Goal: Task Accomplishment & Management: Manage account settings

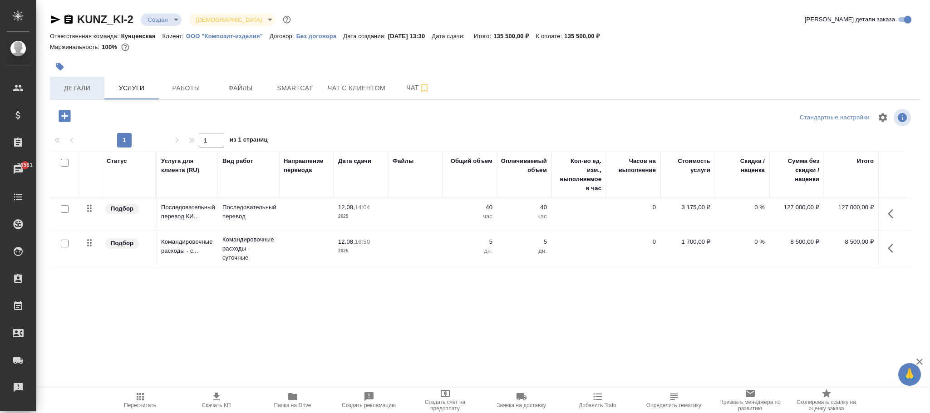
click at [81, 93] on span "Детали" at bounding box center [77, 88] width 44 height 11
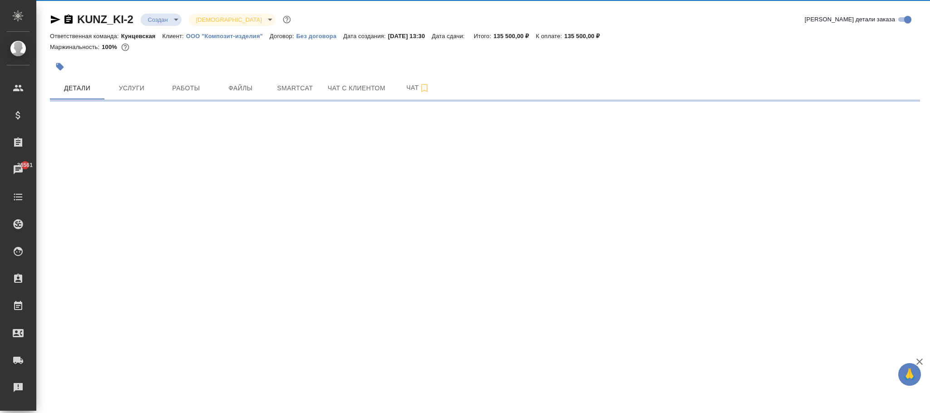
select select "RU"
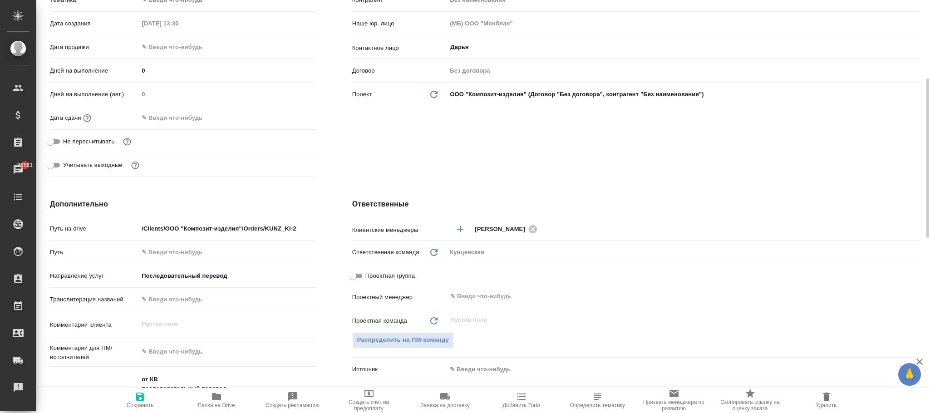
type textarea "x"
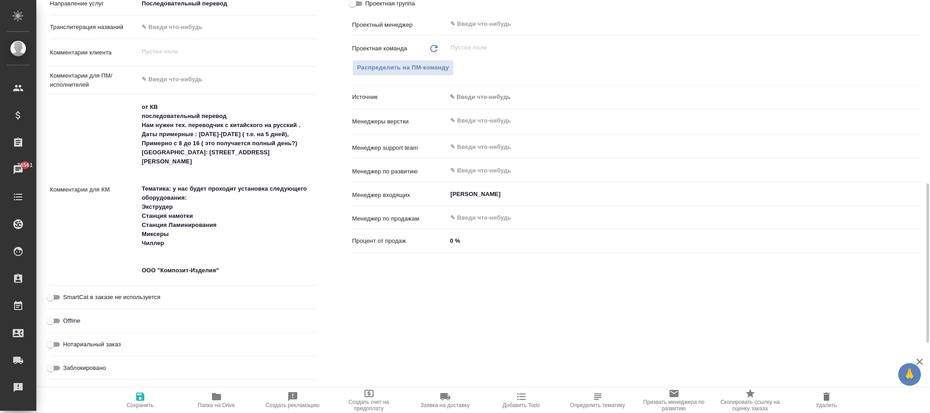
scroll to position [659, 0]
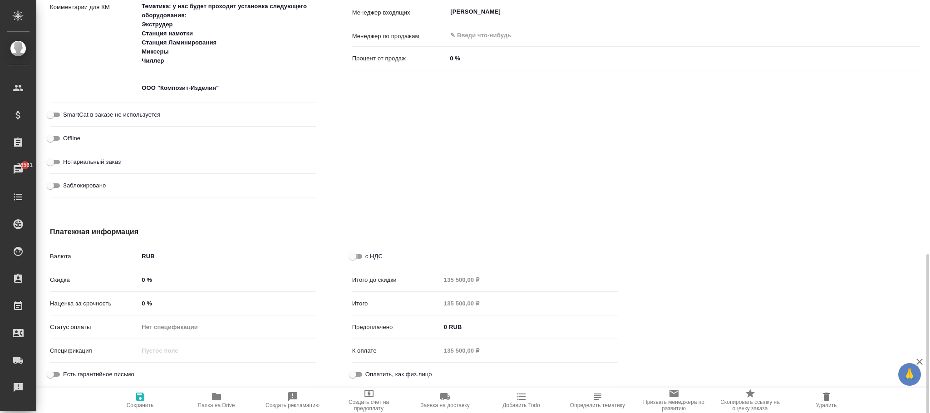
drag, startPoint x: 352, startPoint y: 256, endPoint x: 357, endPoint y: 254, distance: 5.7
click at [353, 255] on input "с НДС" at bounding box center [352, 256] width 33 height 11
checkbox input "true"
type textarea "x"
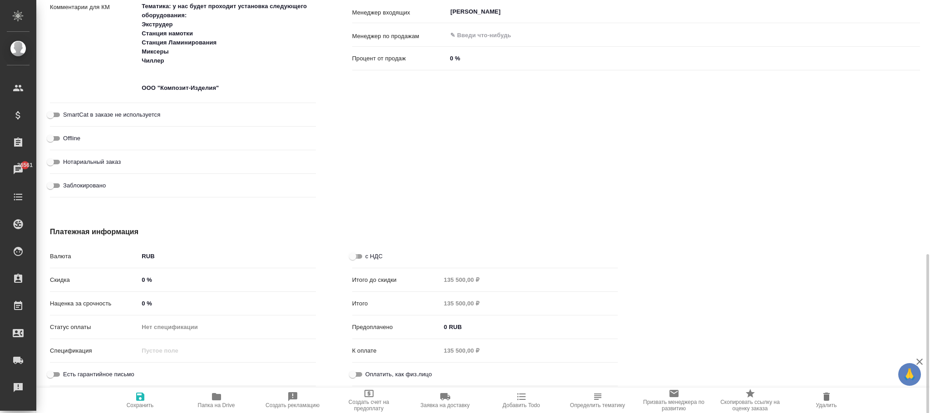
type textarea "x"
click at [139, 388] on button "Сохранить" at bounding box center [140, 400] width 76 height 25
type textarea "x"
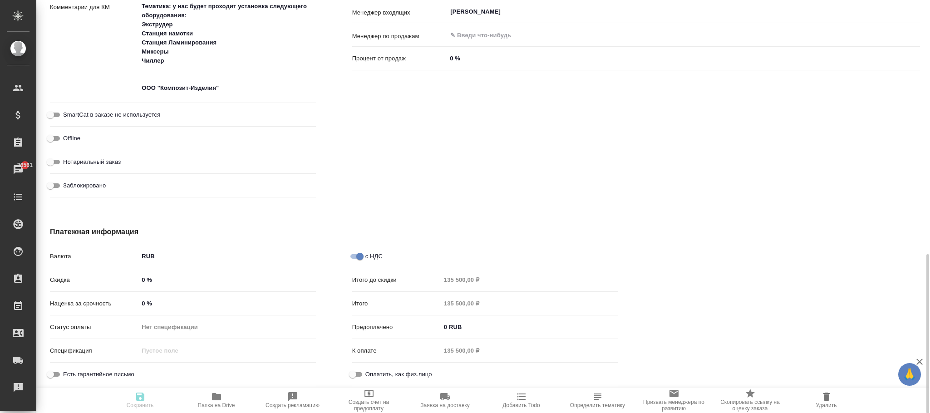
type textarea "x"
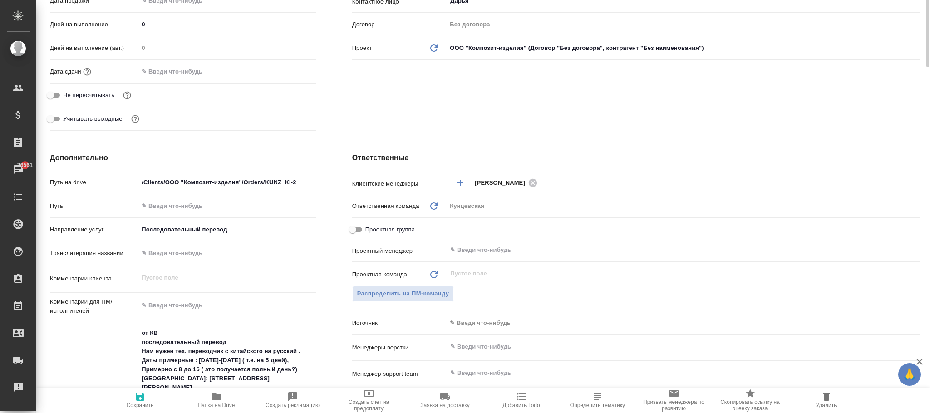
scroll to position [0, 0]
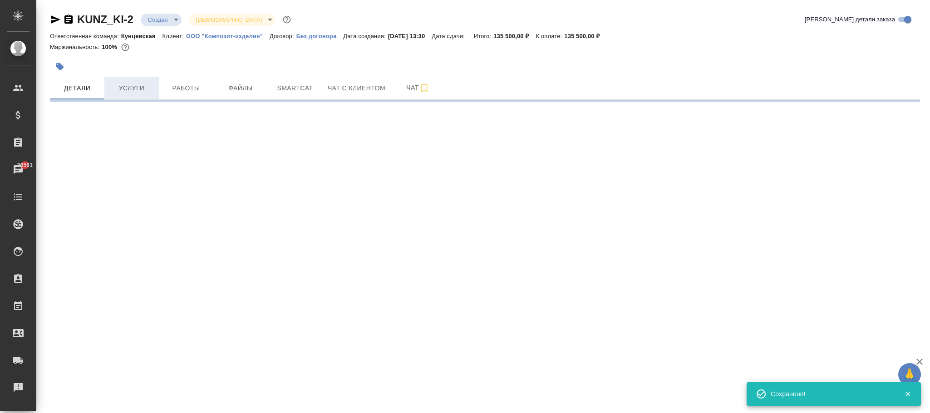
select select "RU"
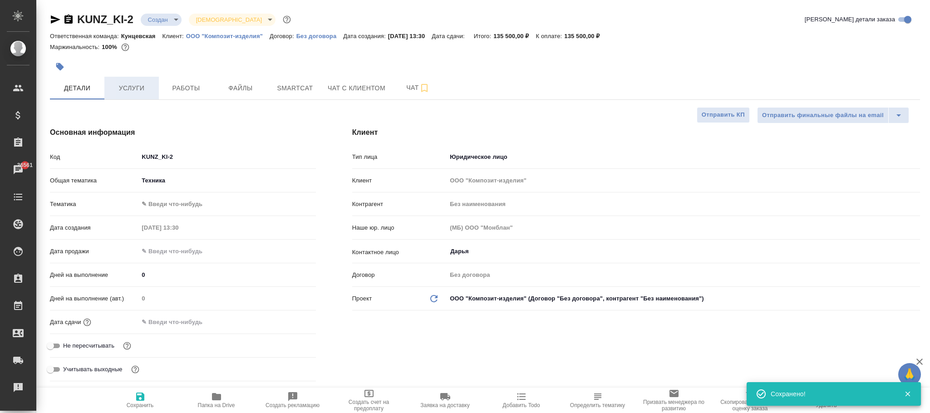
type textarea "x"
click at [133, 84] on span "Услуги" at bounding box center [132, 88] width 44 height 11
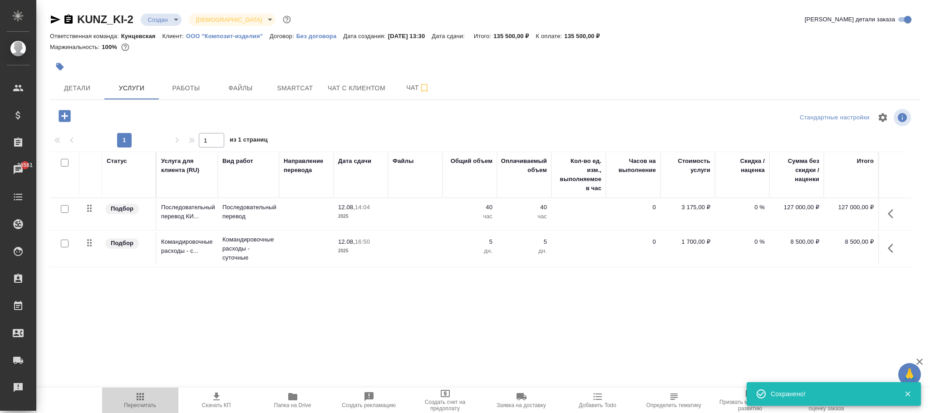
click at [149, 399] on span "Пересчитать" at bounding box center [140, 399] width 65 height 17
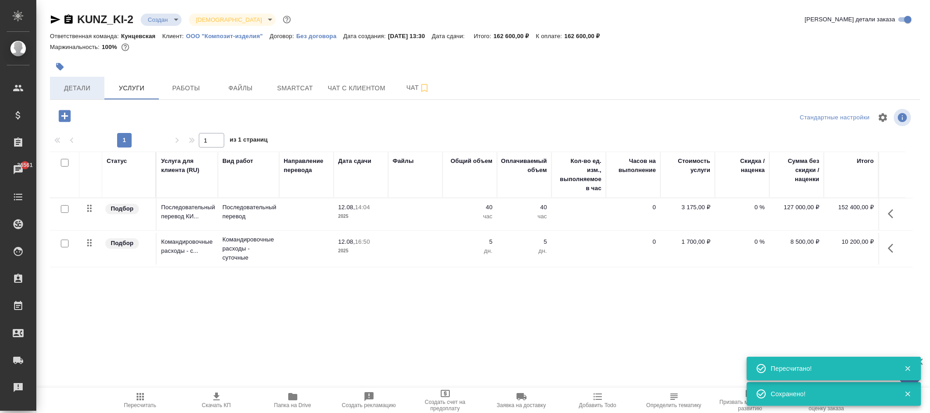
click at [71, 90] on span "Детали" at bounding box center [77, 88] width 44 height 11
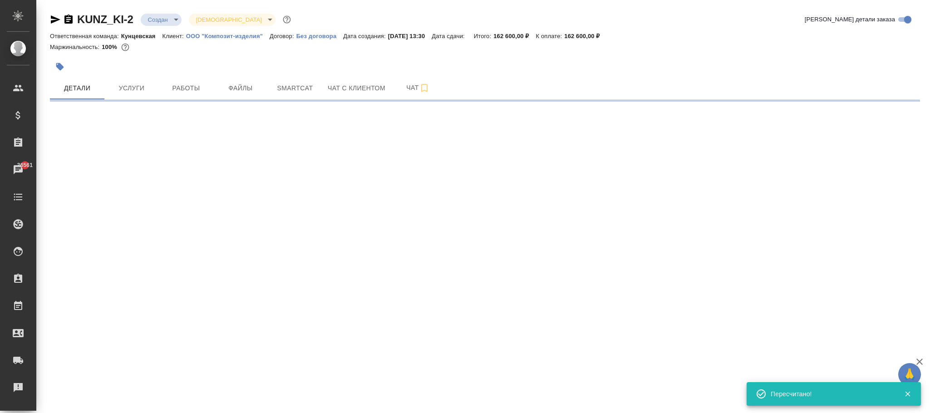
select select "RU"
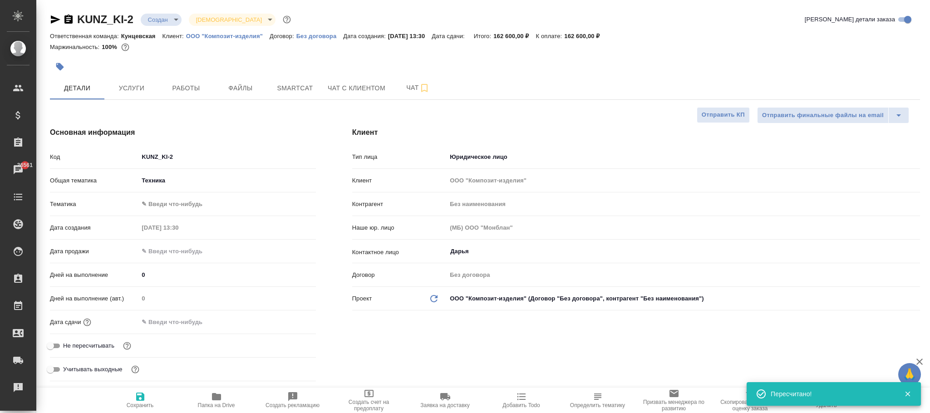
type textarea "x"
drag, startPoint x: 143, startPoint y: 395, endPoint x: 186, endPoint y: 127, distance: 272.0
click at [141, 395] on icon "button" at bounding box center [140, 396] width 11 height 11
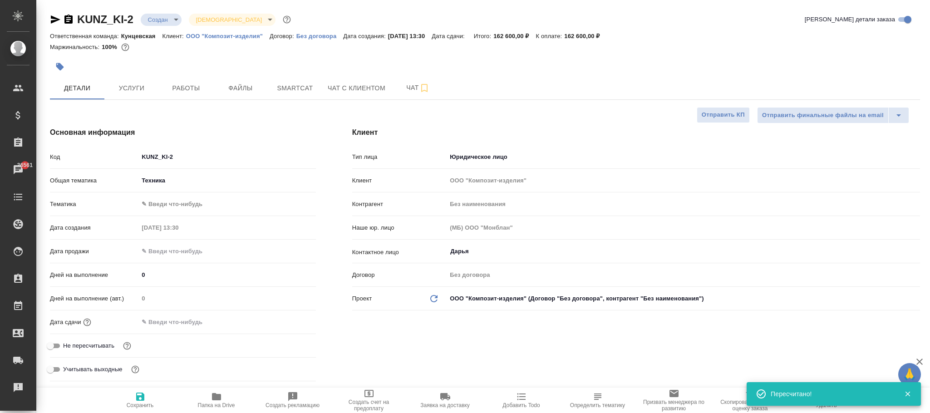
type textarea "x"
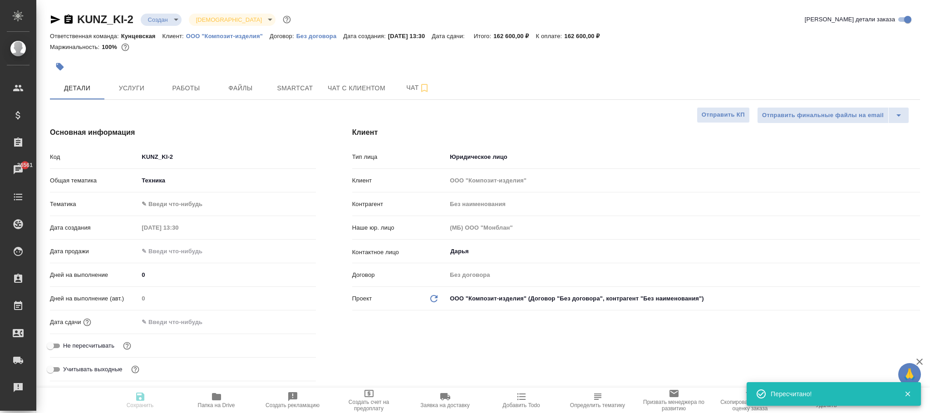
type textarea "x"
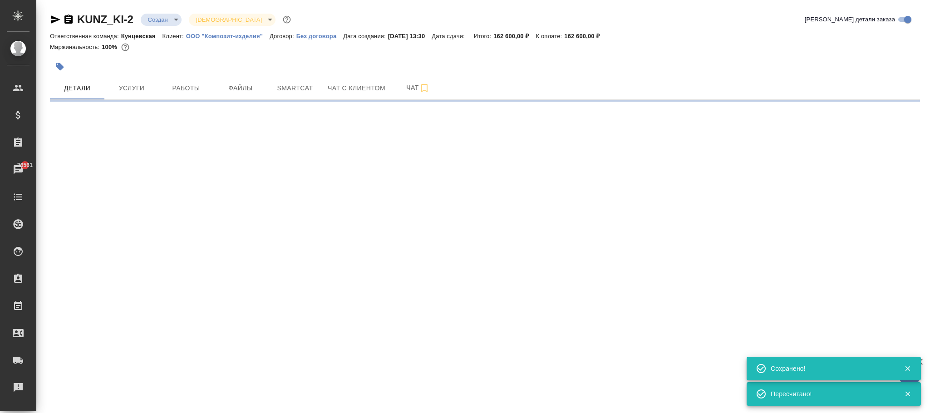
select select "RU"
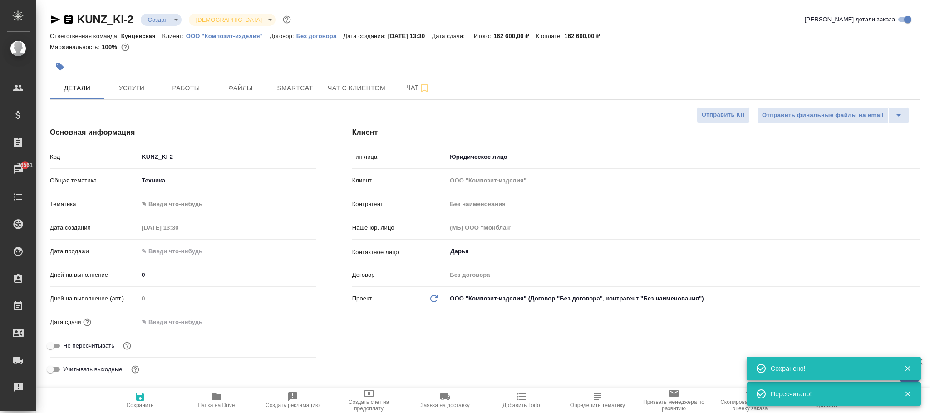
type textarea "x"
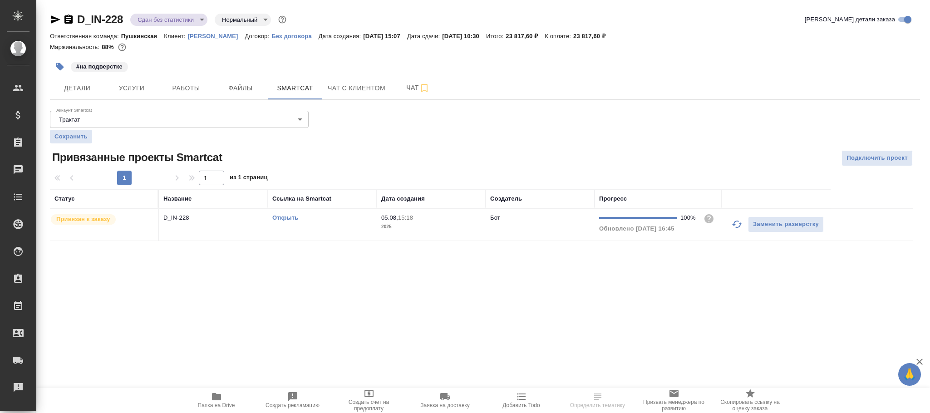
click at [535, 231] on td "Бот" at bounding box center [540, 225] width 109 height 32
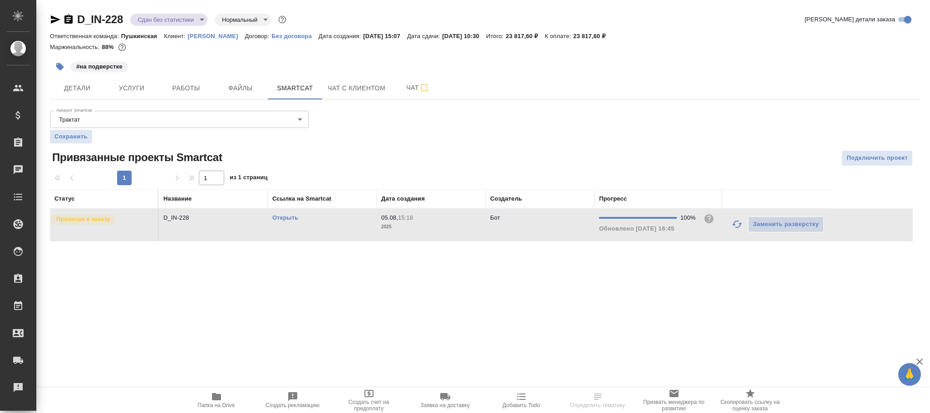
click at [535, 231] on td "Бот" at bounding box center [540, 225] width 109 height 32
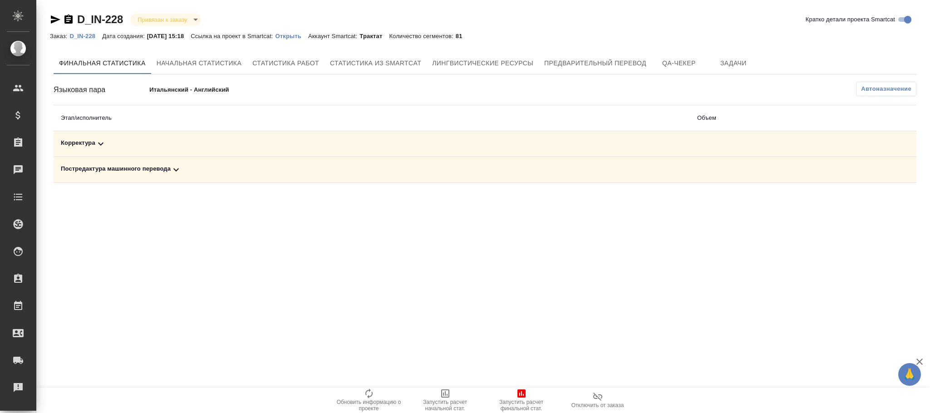
click at [172, 172] on icon at bounding box center [176, 169] width 11 height 11
click at [89, 137] on td "Корректура" at bounding box center [276, 144] width 445 height 26
click at [95, 139] on icon at bounding box center [100, 143] width 11 height 11
